Goal: Task Accomplishment & Management: Manage account settings

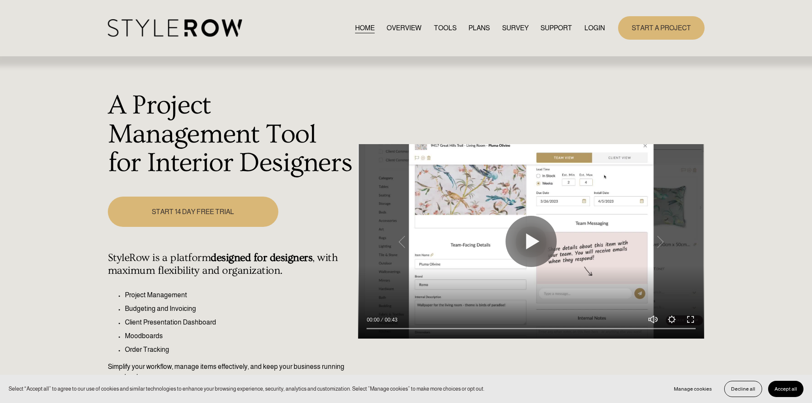
click at [586, 29] on link "LOGIN" at bounding box center [595, 28] width 20 height 12
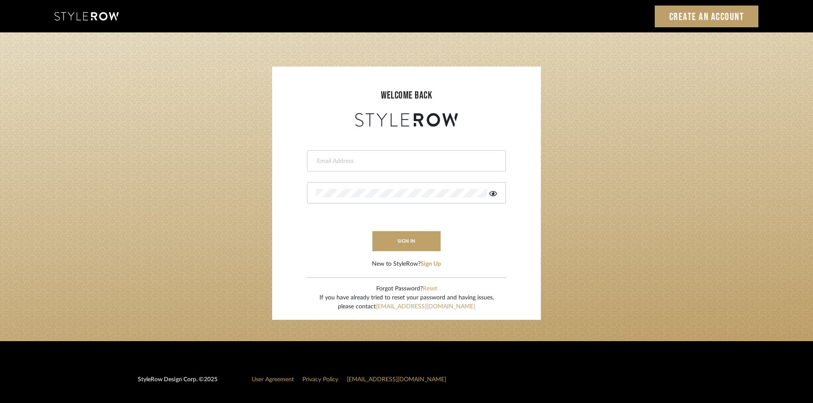
click at [391, 159] on input "email" at bounding box center [405, 161] width 179 height 9
type input "[PERSON_NAME][EMAIL_ADDRESS][DOMAIN_NAME]"
click at [337, 188] on div at bounding box center [406, 192] width 199 height 21
click at [399, 243] on button "sign in" at bounding box center [406, 241] width 68 height 20
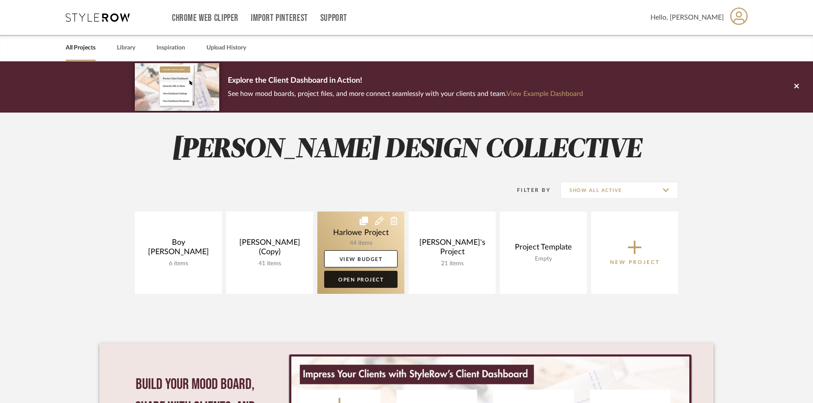
click at [368, 281] on link "Open Project" at bounding box center [360, 279] width 73 height 17
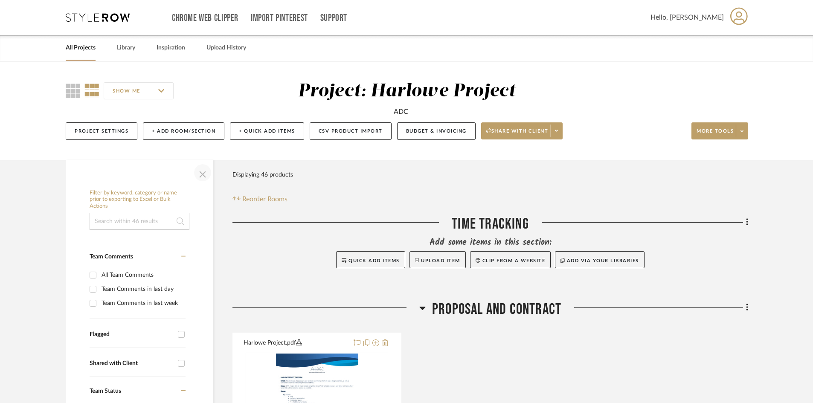
click at [203, 177] on span "button" at bounding box center [202, 172] width 20 height 20
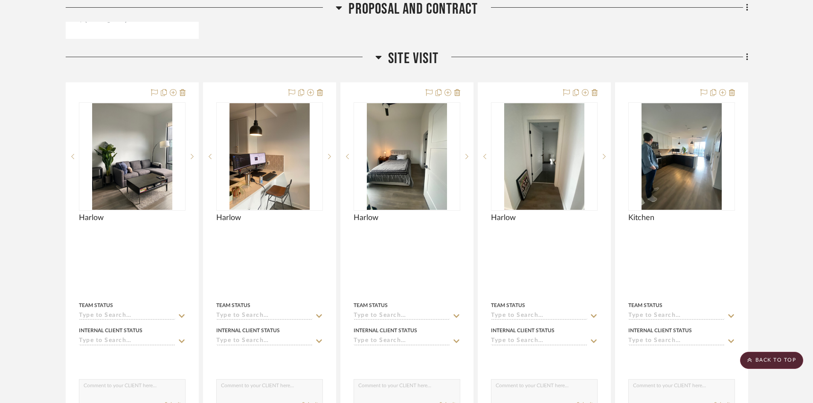
scroll to position [664, 0]
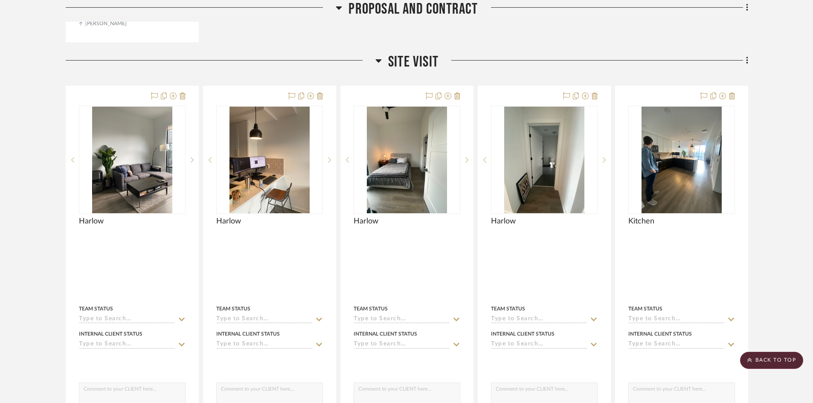
click at [376, 62] on icon at bounding box center [378, 60] width 6 height 10
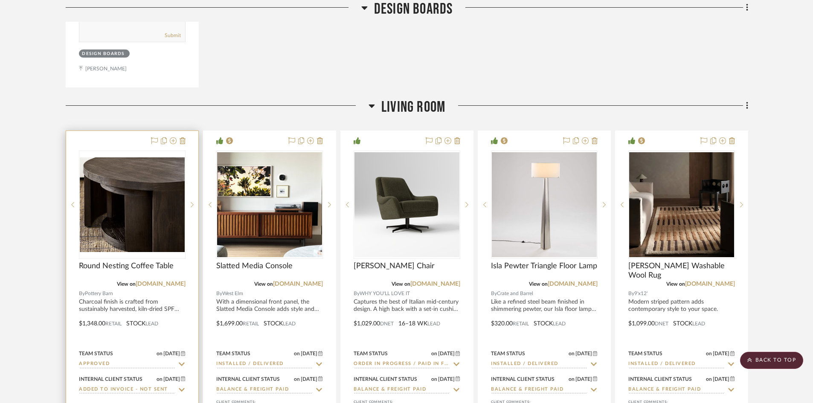
scroll to position [1155, 0]
click at [153, 250] on img "0" at bounding box center [132, 204] width 105 height 94
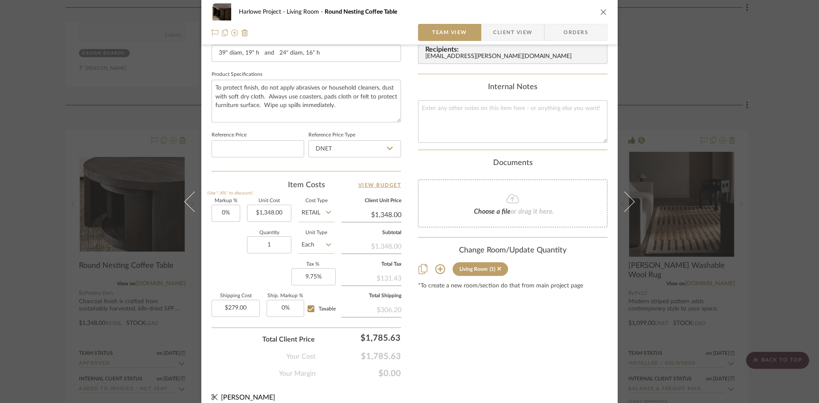
scroll to position [391, 0]
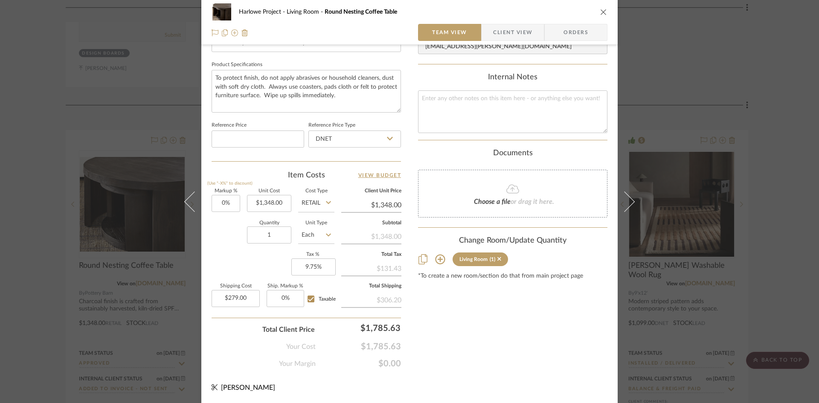
click at [601, 14] on icon "close" at bounding box center [603, 12] width 7 height 7
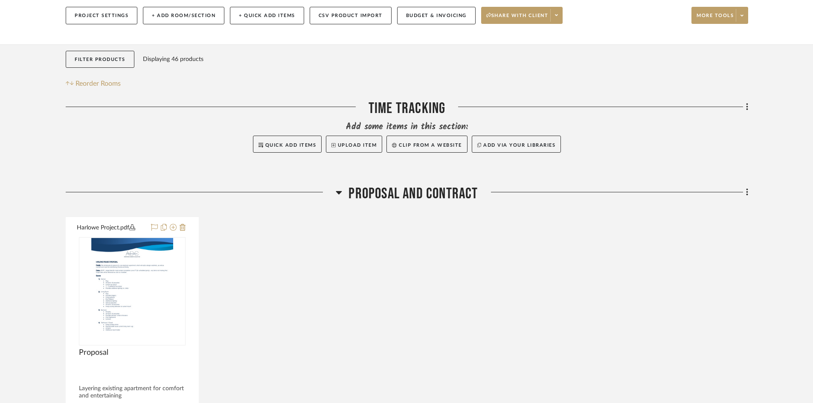
scroll to position [117, 0]
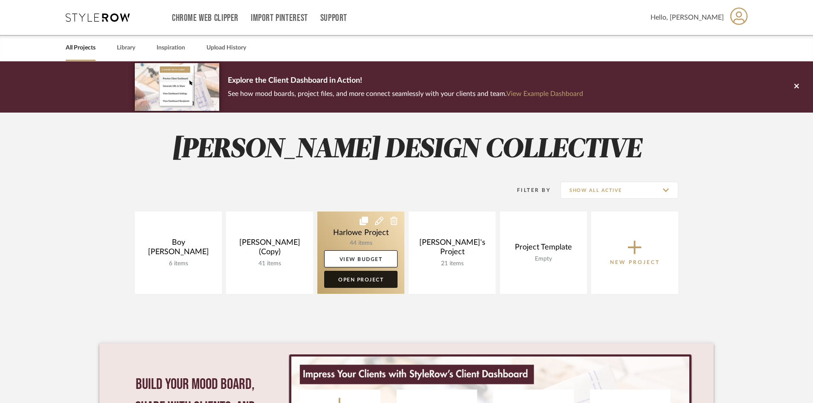
click at [374, 284] on link "Open Project" at bounding box center [360, 279] width 73 height 17
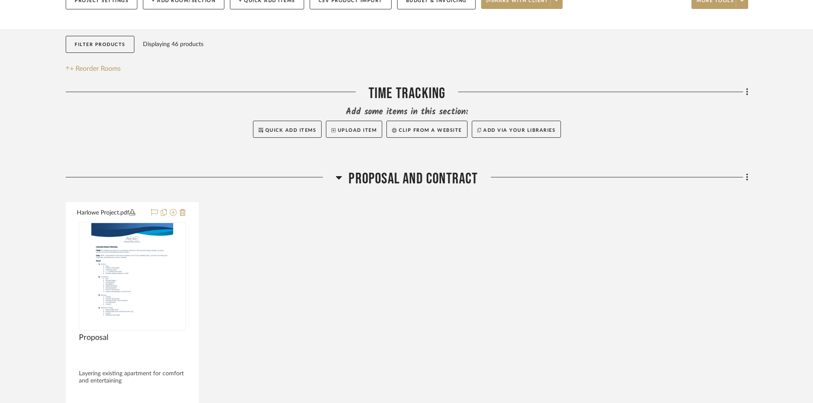
scroll to position [131, 0]
click at [339, 177] on icon at bounding box center [339, 177] width 6 height 3
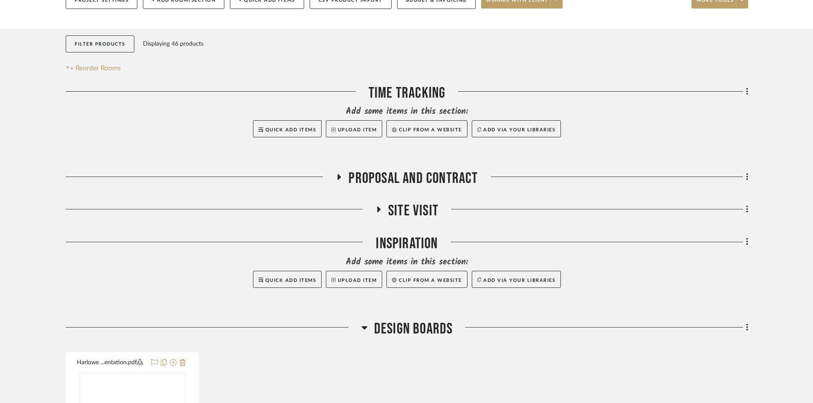
click at [340, 180] on icon at bounding box center [339, 177] width 10 height 6
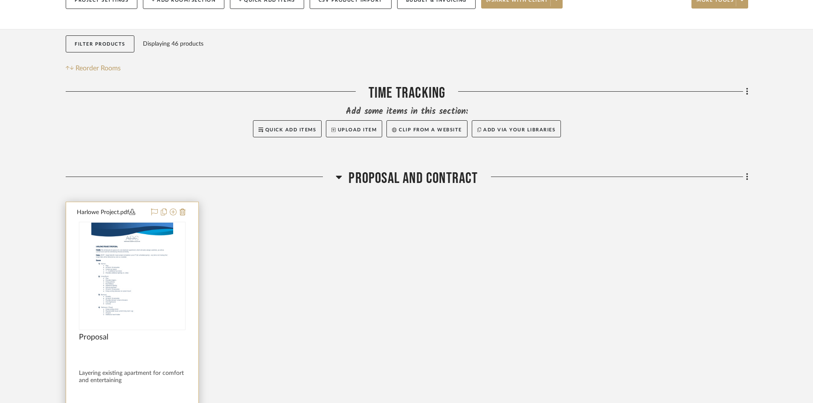
click at [181, 255] on div at bounding box center [132, 276] width 107 height 108
click at [152, 261] on img "0" at bounding box center [132, 276] width 82 height 107
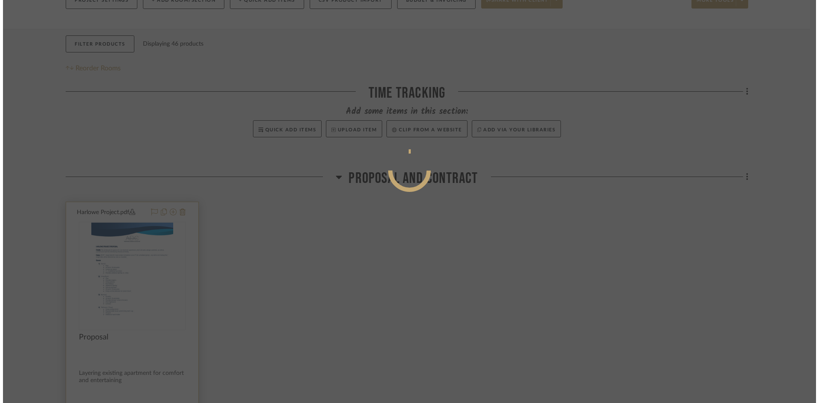
scroll to position [0, 0]
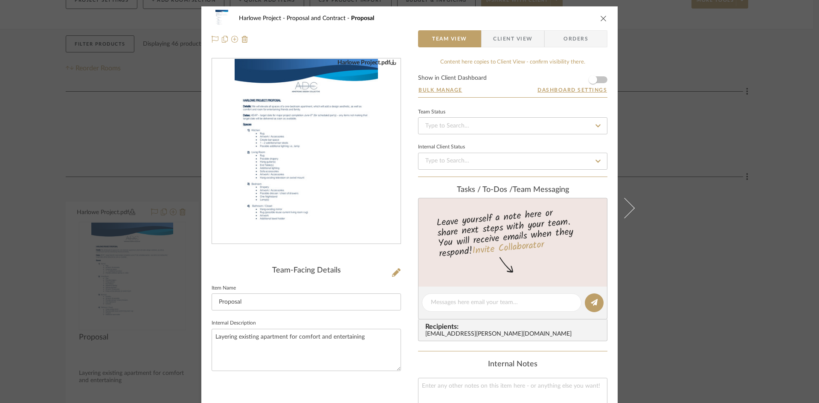
click at [278, 178] on img "0" at bounding box center [306, 151] width 143 height 185
click at [599, 23] on div "Harlowe Project Proposal and Contract Proposal" at bounding box center [410, 18] width 396 height 17
click at [600, 20] on icon "close" at bounding box center [603, 18] width 7 height 7
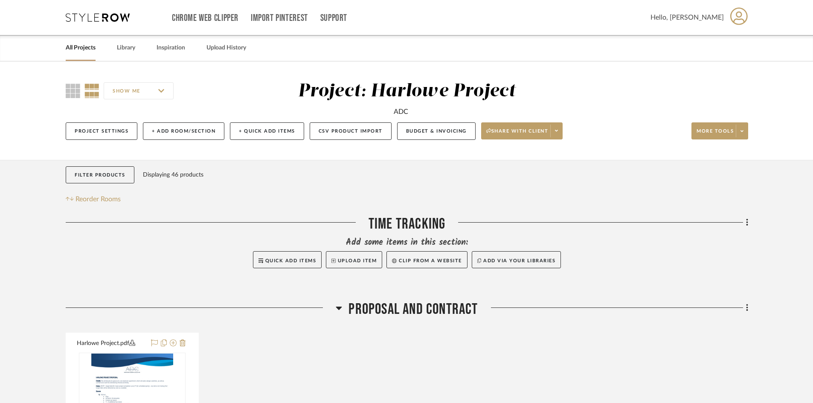
click at [81, 49] on link "All Projects" at bounding box center [81, 48] width 30 height 12
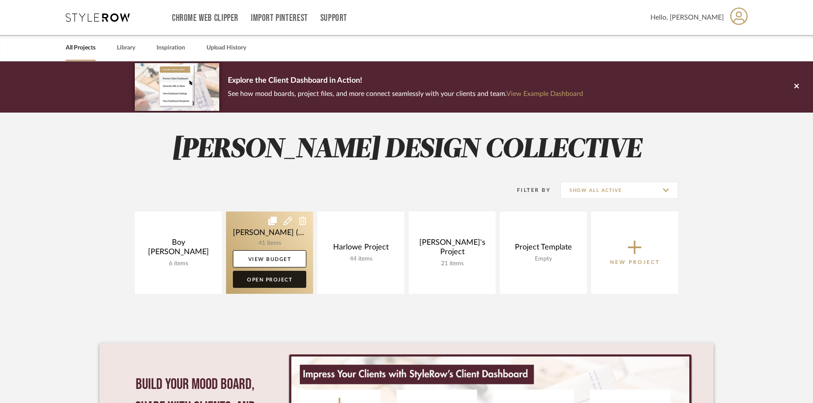
click at [263, 280] on link "Open Project" at bounding box center [269, 279] width 73 height 17
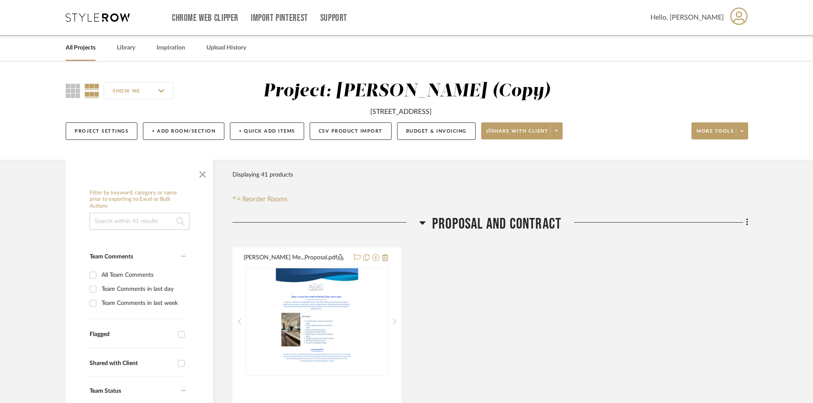
click at [86, 49] on link "All Projects" at bounding box center [81, 48] width 30 height 12
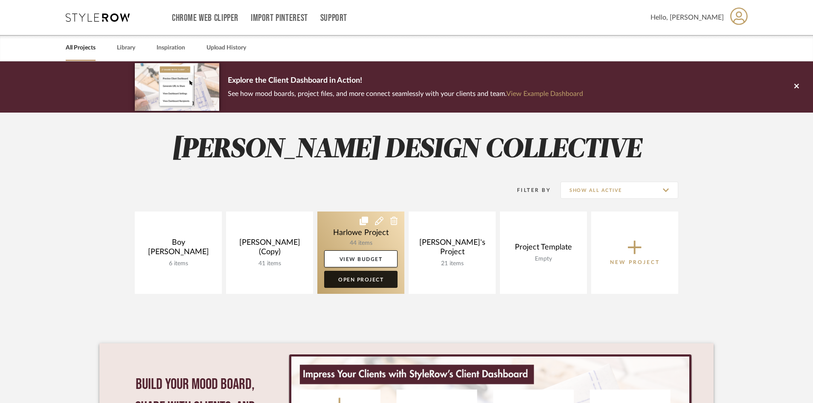
click at [371, 281] on link "Open Project" at bounding box center [360, 279] width 73 height 17
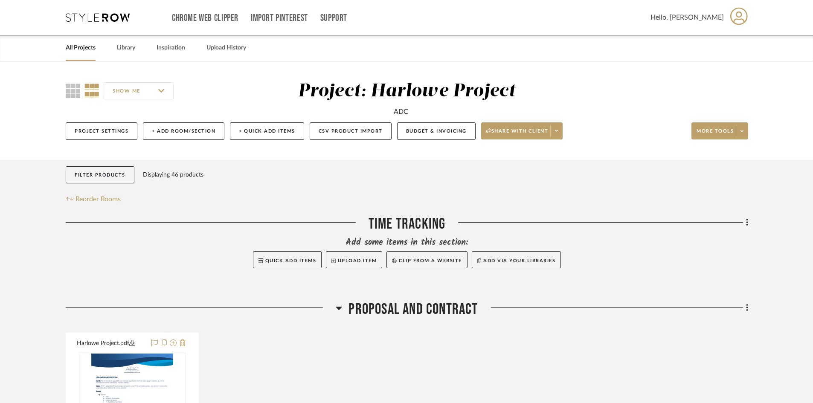
click at [401, 96] on div "Project: Harlowe Project" at bounding box center [407, 91] width 218 height 18
click at [401, 110] on div "ADC" at bounding box center [401, 112] width 14 height 10
click at [122, 135] on button "Project Settings" at bounding box center [102, 130] width 72 height 17
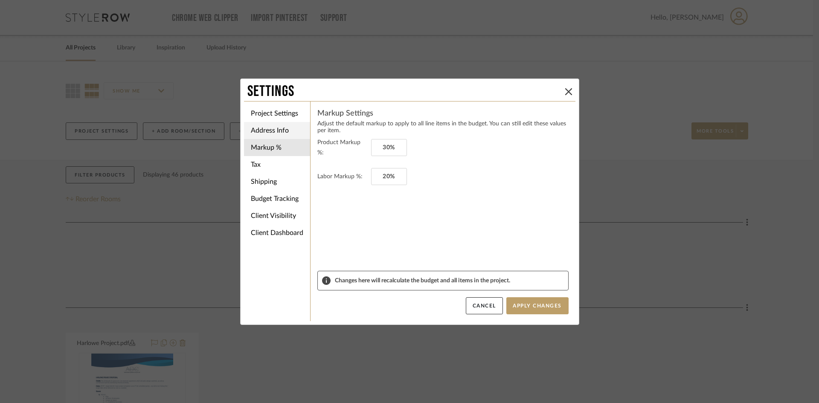
click at [290, 130] on li "Address Info" at bounding box center [277, 130] width 66 height 17
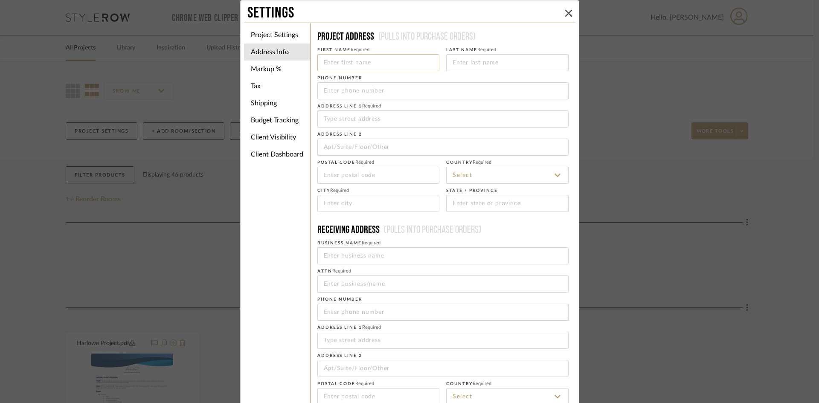
click at [353, 63] on input at bounding box center [378, 62] width 122 height 17
type input "Jeff"
type input "Brinbaum"
click at [333, 116] on input at bounding box center [442, 118] width 251 height 17
type input "908 Division Street"
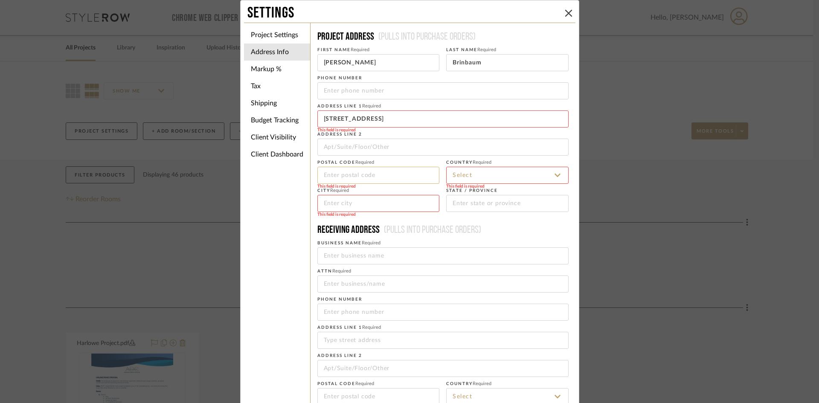
click at [329, 176] on input at bounding box center [378, 175] width 122 height 17
type input "37203"
click at [543, 174] on input at bounding box center [507, 175] width 122 height 17
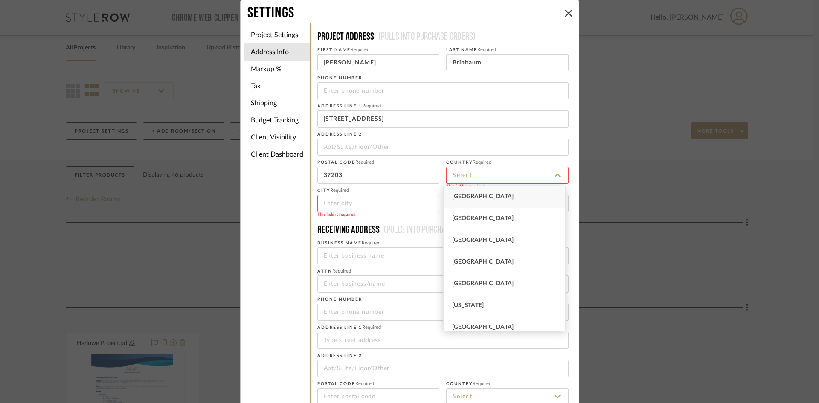
click at [503, 191] on div "United States" at bounding box center [504, 197] width 122 height 22
type input "United States"
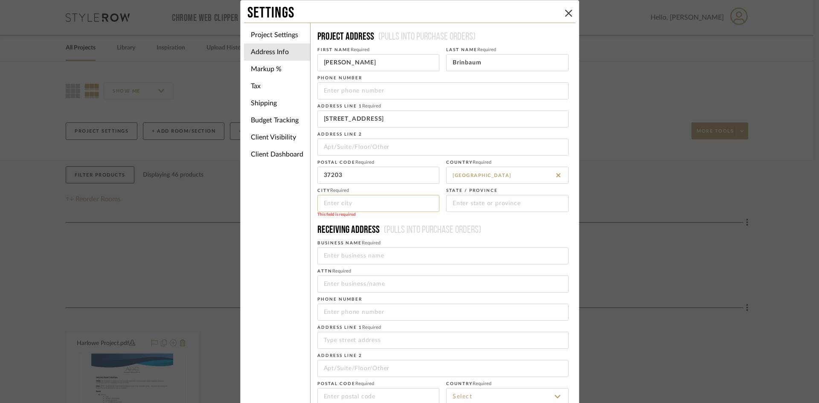
click at [379, 207] on input at bounding box center [378, 203] width 122 height 17
type input "Nashville"
click at [396, 258] on input at bounding box center [442, 255] width 251 height 17
click at [465, 209] on input "tn" at bounding box center [507, 203] width 122 height 17
type input "t"
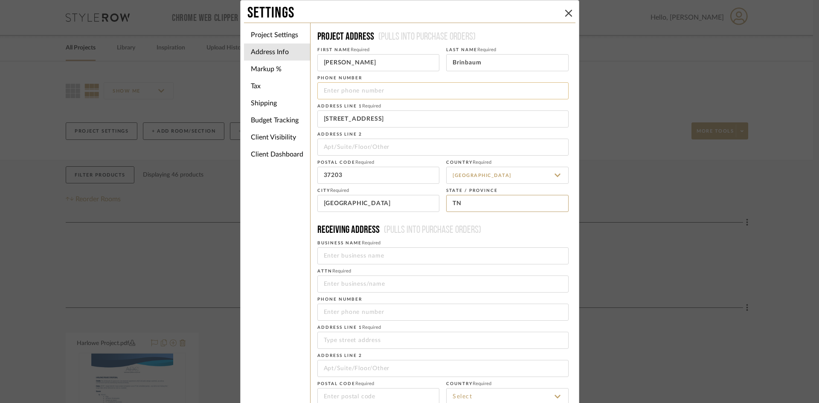
scroll to position [64, 0]
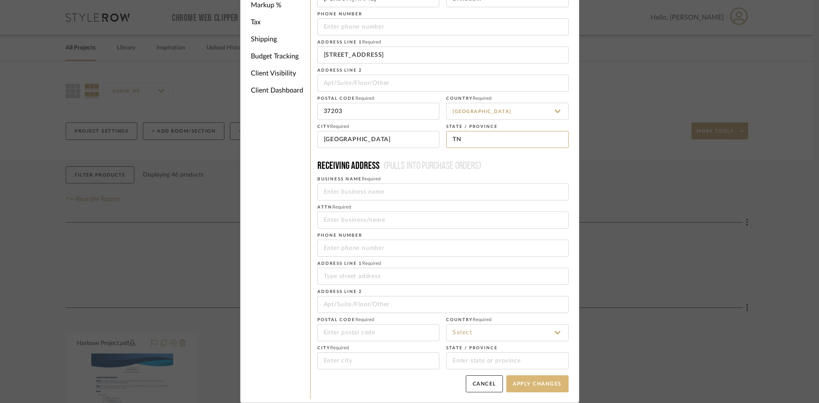
type input "TN"
click at [535, 380] on button "Apply Changes" at bounding box center [537, 383] width 62 height 17
click at [398, 56] on input "908 Division Street" at bounding box center [442, 54] width 251 height 17
type input "908 Division Street #1513"
click at [536, 386] on button "Apply Changes" at bounding box center [537, 383] width 62 height 17
